Goal: Information Seeking & Learning: Find specific fact

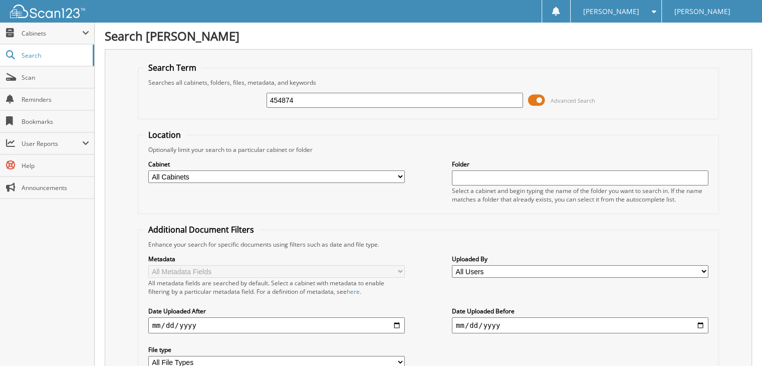
type input "454874"
drag, startPoint x: 347, startPoint y: 105, endPoint x: 136, endPoint y: 79, distance: 212.1
click at [169, 101] on div "454874 Advanced Search" at bounding box center [428, 100] width 571 height 27
type input "454725"
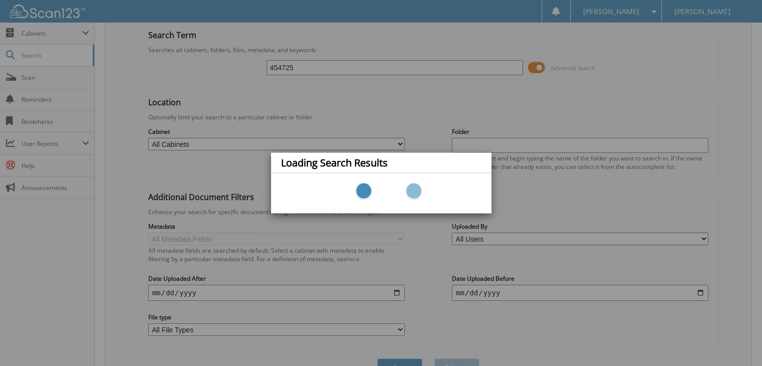
scroll to position [50, 0]
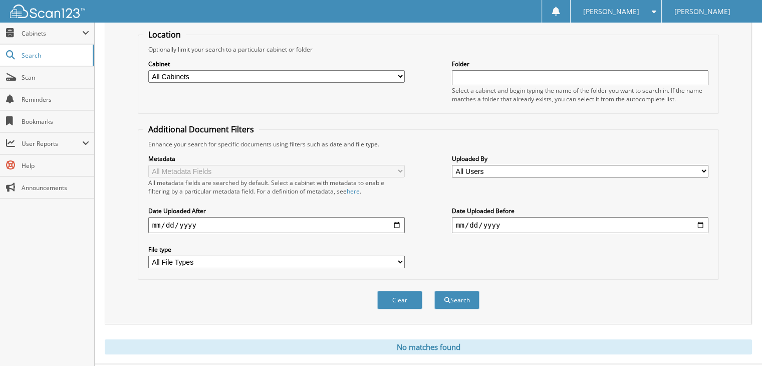
scroll to position [115, 0]
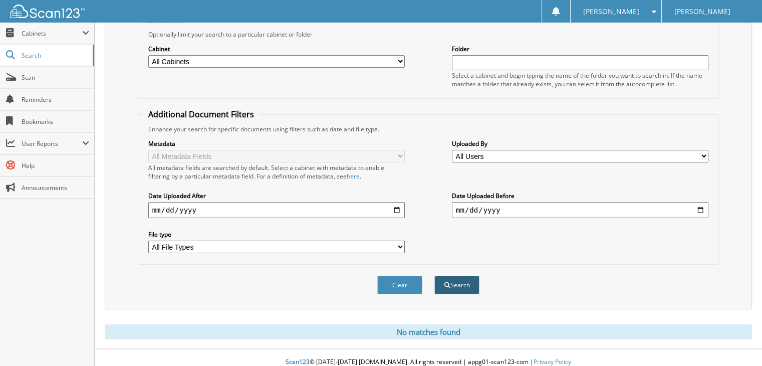
click at [453, 276] on button "Search" at bounding box center [456, 285] width 45 height 19
